Goal: Task Accomplishment & Management: Manage account settings

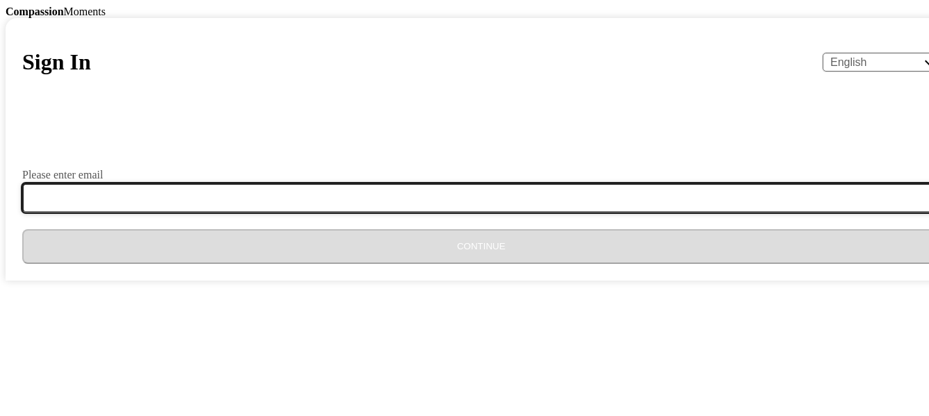
click at [385, 213] on input "Please enter email" at bounding box center [489, 197] width 935 height 29
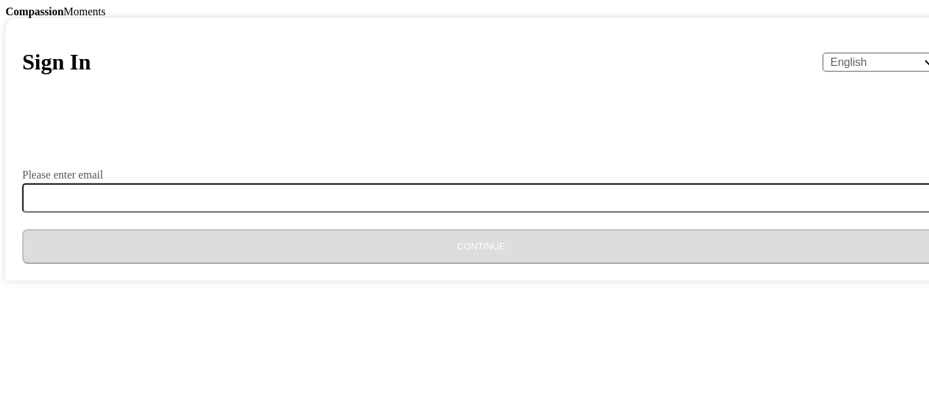
click at [641, 247] on body "Compassion Moments Sign In English Español Français አማርኛ ဗမာ bahasa Indonesia O…" at bounding box center [465, 143] width 918 height 275
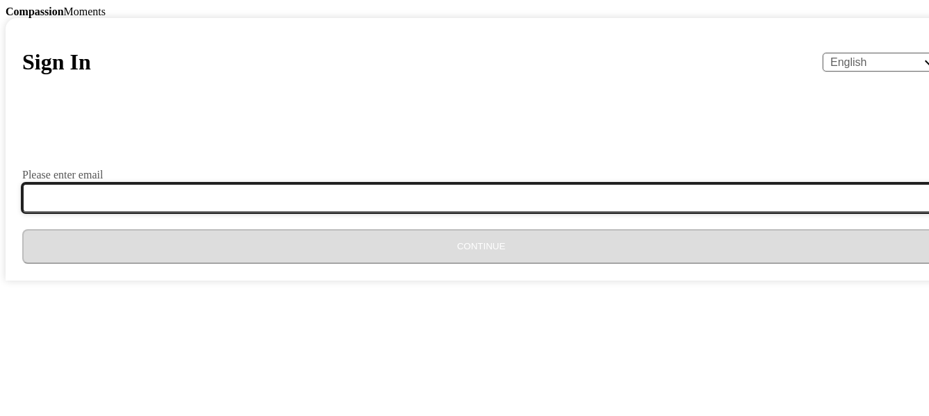
click at [321, 213] on input "Please enter email" at bounding box center [489, 197] width 935 height 29
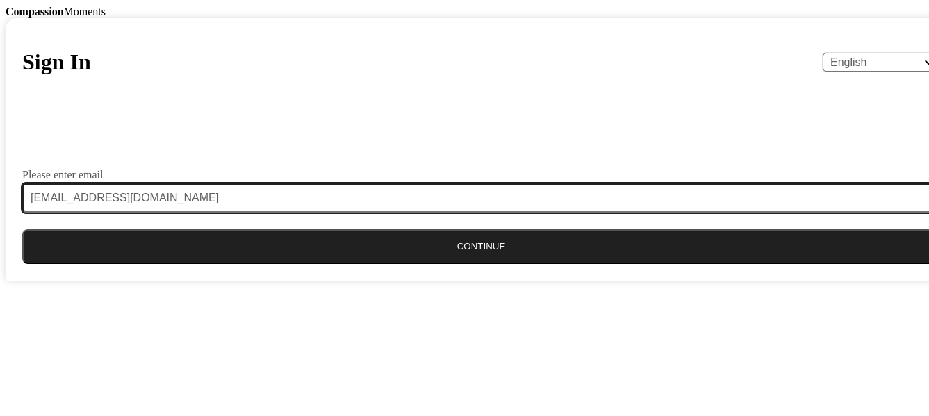
type input "[EMAIL_ADDRESS][DOMAIN_NAME]"
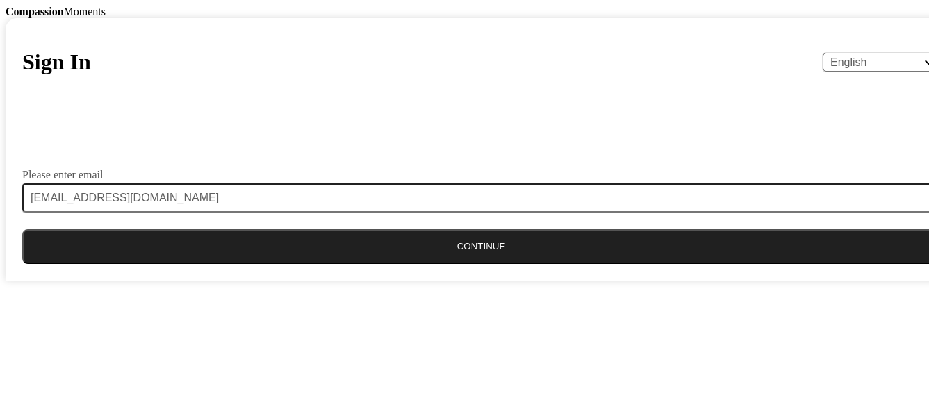
click at [430, 264] on button "Continue" at bounding box center [481, 246] width 918 height 35
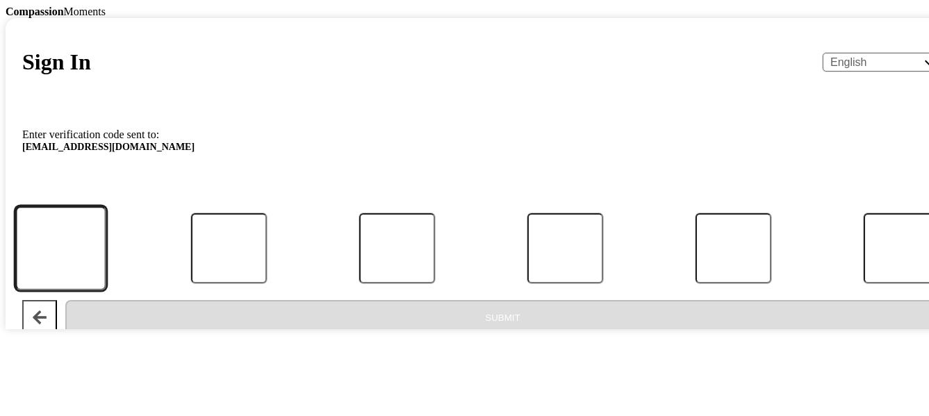
click at [106, 291] on input "Code" at bounding box center [60, 248] width 91 height 85
type input "3"
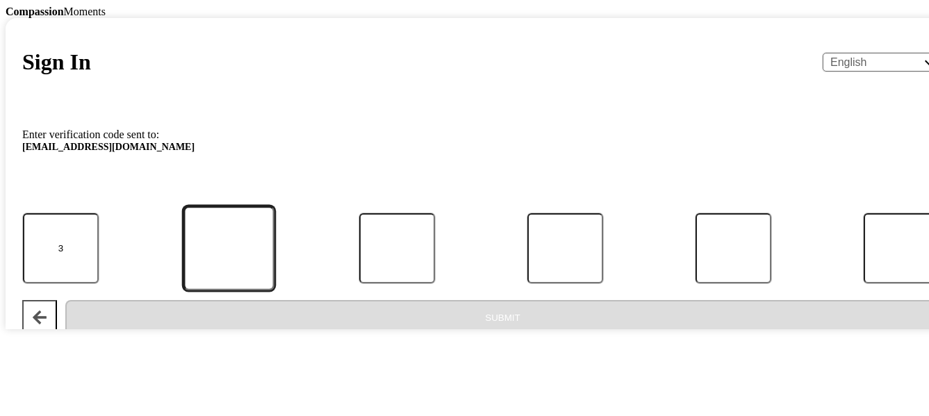
type input "4"
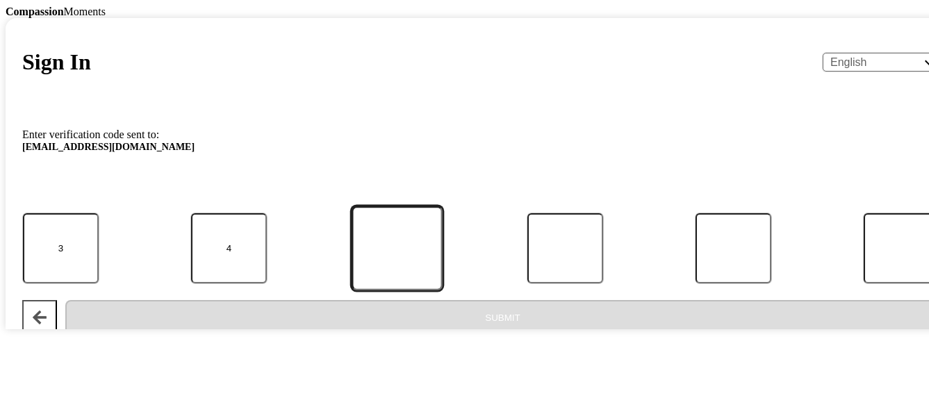
type input "3"
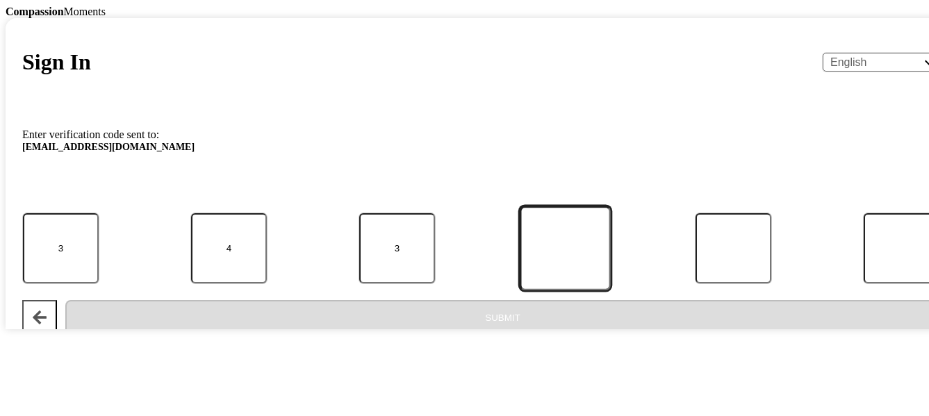
type input "9"
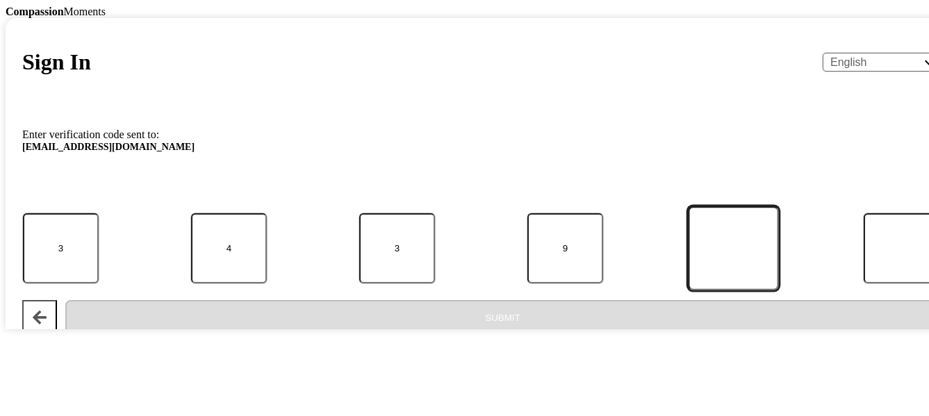
type input "5"
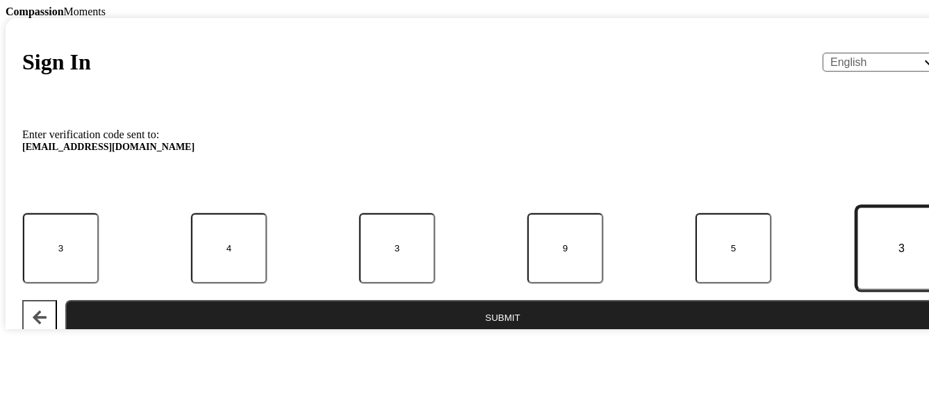
type input "3"
click at [451, 335] on button "Submit" at bounding box center [502, 317] width 875 height 35
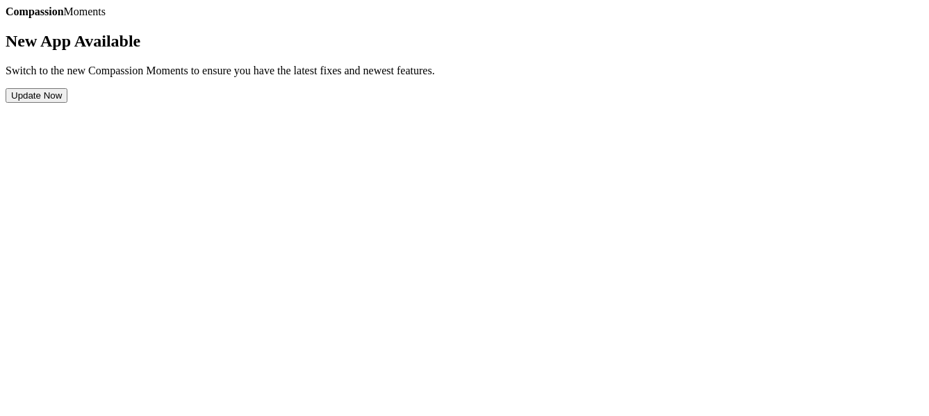
click at [67, 103] on button "Update Now" at bounding box center [37, 95] width 62 height 15
